Goal: Task Accomplishment & Management: Use online tool/utility

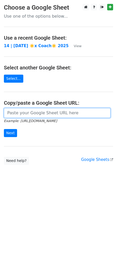
click at [33, 108] on input "url" at bounding box center [57, 113] width 107 height 10
paste input "[URL][DOMAIN_NAME]"
type input "[URL][DOMAIN_NAME]"
click at [4, 129] on input "Next" at bounding box center [10, 133] width 13 height 8
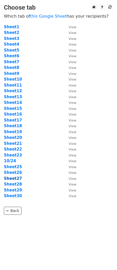
click at [11, 176] on strong "Sheet27" at bounding box center [13, 178] width 18 height 5
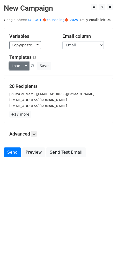
click at [15, 65] on link "Load..." at bounding box center [19, 66] width 20 height 8
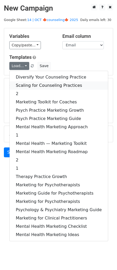
click at [21, 88] on link "Scaling for Counseling Practices" at bounding box center [59, 85] width 98 height 8
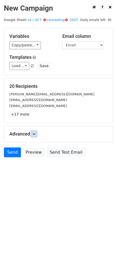
click at [35, 135] on icon at bounding box center [33, 133] width 3 height 3
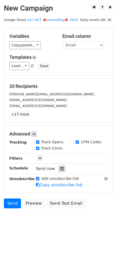
click at [60, 167] on icon at bounding box center [61, 169] width 3 height 4
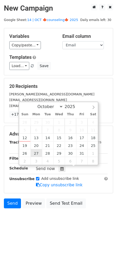
type input "2025-10-27 12:00"
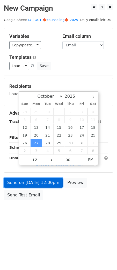
click at [34, 183] on link "Send on Oct 27 at 12:00pm" at bounding box center [33, 183] width 59 height 10
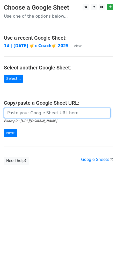
click at [48, 114] on input "url" at bounding box center [57, 113] width 107 height 10
paste input "https://docs.google.com/spreadsheets/d/1bLXqebII-uXYyMbyopbht0c-81BAnfRdt1rk7gO…"
type input "https://docs.google.com/spreadsheets/d/1bLXqebII-uXYyMbyopbht0c-81BAnfRdt1rk7gO…"
click at [4, 129] on input "Next" at bounding box center [10, 133] width 13 height 8
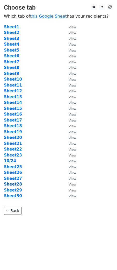
click at [17, 185] on strong "Sheet28" at bounding box center [13, 184] width 18 height 5
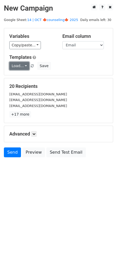
click at [11, 64] on link "Load..." at bounding box center [19, 66] width 20 height 8
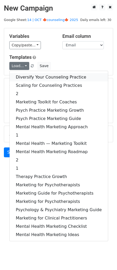
click at [38, 76] on link "Diversify Your Counseling Practice" at bounding box center [59, 77] width 98 height 8
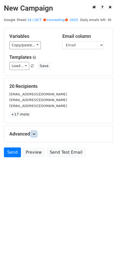
click at [37, 132] on link at bounding box center [34, 134] width 6 height 6
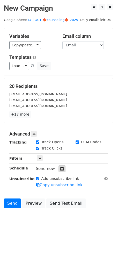
click at [60, 169] on icon at bounding box center [61, 169] width 3 height 4
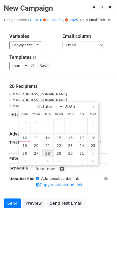
type input "2025-10-28 12:00"
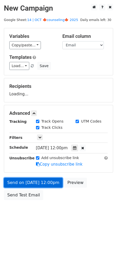
click at [44, 179] on link "Send on Oct 28 at 12:00pm" at bounding box center [33, 183] width 59 height 10
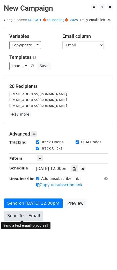
click at [23, 214] on link "Send Test Email" at bounding box center [23, 216] width 39 height 10
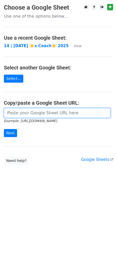
click at [29, 111] on input "url" at bounding box center [57, 113] width 107 height 10
paste input "https://docs.google.com/spreadsheets/d/1bLXqebII-uXYyMbyopbht0c-81BAnfRdt1rk7gO…"
type input "https://docs.google.com/spreadsheets/d/1bLXqebII-uXYyMbyopbht0c-81BAnfRdt1rk7gO…"
click at [4, 129] on input "Next" at bounding box center [10, 133] width 13 height 8
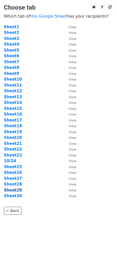
click at [15, 190] on strong "Sheet29" at bounding box center [13, 190] width 18 height 5
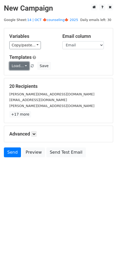
click at [21, 65] on link "Load..." at bounding box center [19, 66] width 20 height 8
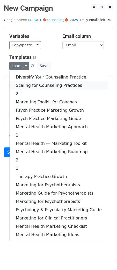
click at [25, 84] on link "Scaling for Counseling Practices" at bounding box center [59, 85] width 98 height 8
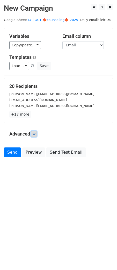
click at [35, 135] on icon at bounding box center [33, 133] width 3 height 3
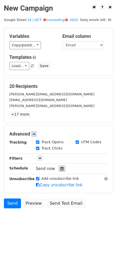
click at [60, 169] on icon at bounding box center [61, 169] width 3 height 4
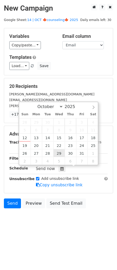
type input "[DATE] 12:00"
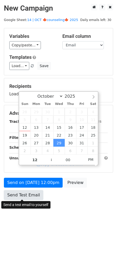
click at [32, 193] on link "Send Test Email" at bounding box center [23, 195] width 39 height 10
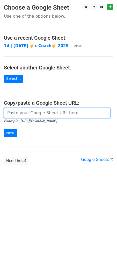
click at [43, 111] on input "url" at bounding box center [57, 113] width 107 height 10
paste input "[URL][DOMAIN_NAME]"
type input "[URL][DOMAIN_NAME]"
click at [4, 129] on input "Next" at bounding box center [10, 133] width 13 height 8
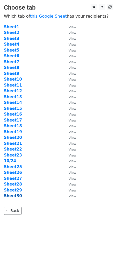
click at [16, 195] on strong "Sheet30" at bounding box center [13, 195] width 18 height 5
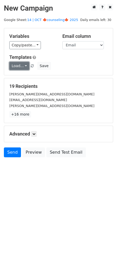
drag, startPoint x: 23, startPoint y: 63, endPoint x: 26, endPoint y: 83, distance: 19.9
click at [23, 63] on link "Load..." at bounding box center [19, 66] width 20 height 8
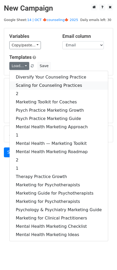
click at [29, 89] on link "Scaling for Counseling Practices" at bounding box center [59, 85] width 98 height 8
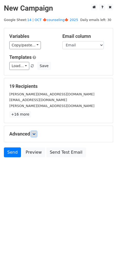
click at [35, 133] on icon at bounding box center [33, 133] width 3 height 3
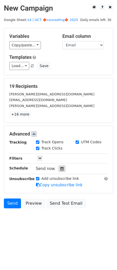
click at [60, 168] on icon at bounding box center [61, 169] width 3 height 4
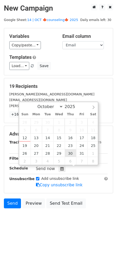
type input "2025-10-30 12:00"
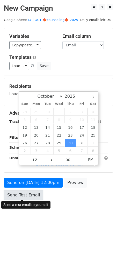
click at [37, 192] on link "Send Test Email" at bounding box center [23, 195] width 39 height 10
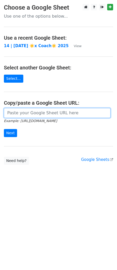
click at [20, 114] on input "url" at bounding box center [57, 113] width 107 height 10
paste input "[URL][DOMAIN_NAME]"
type input "[URL][DOMAIN_NAME]"
click at [4, 129] on input "Next" at bounding box center [10, 133] width 13 height 8
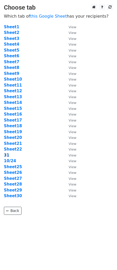
click at [6, 155] on strong "31" at bounding box center [6, 155] width 5 height 5
click at [7, 154] on strong "31" at bounding box center [6, 155] width 5 height 5
click at [4, 154] on strong "31" at bounding box center [6, 155] width 5 height 5
